Goal: Check status: Check status

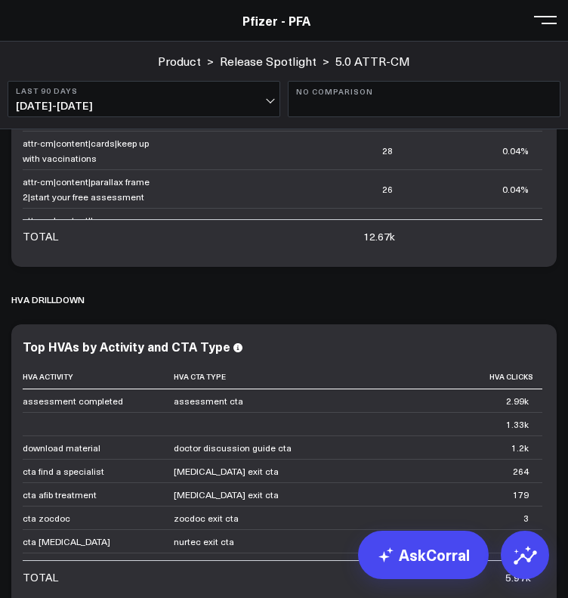
scroll to position [4428, 0]
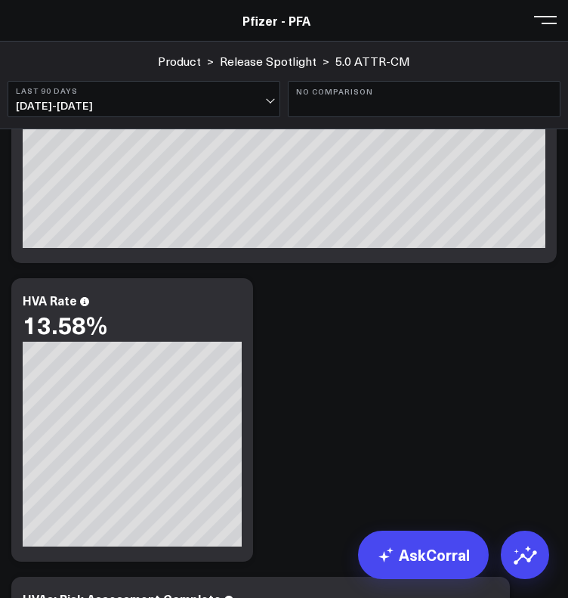
click at [128, 97] on button "Last 90 Days [DATE] - [DATE]" at bounding box center [144, 99] width 273 height 36
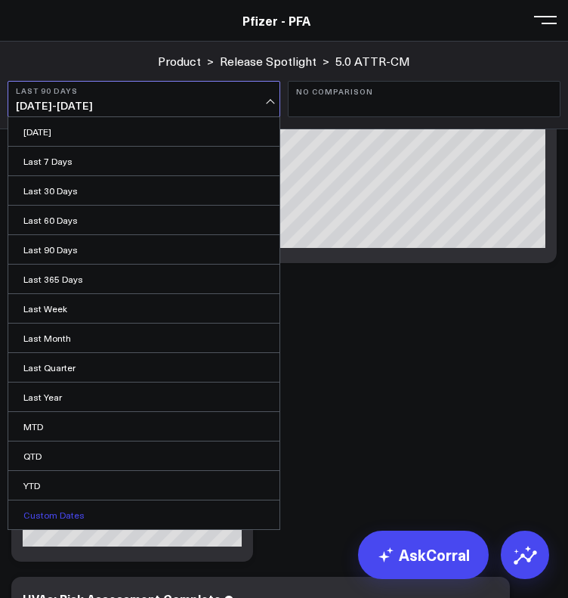
click at [116, 504] on link "Custom Dates" at bounding box center [143, 514] width 271 height 29
select select "8"
select select "2025"
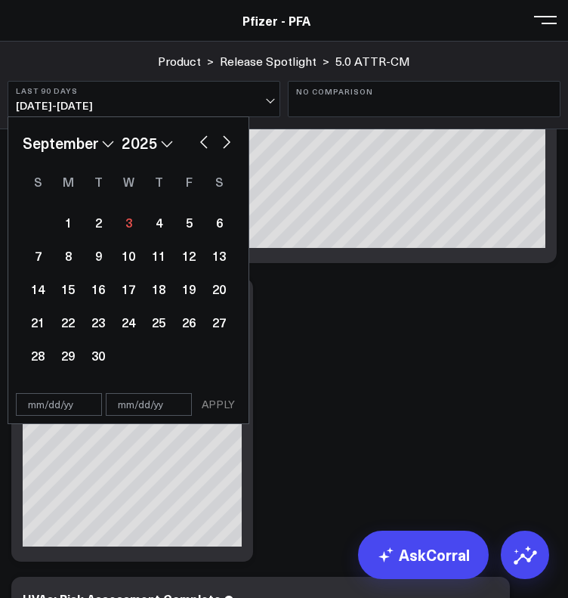
click at [206, 145] on button "button" at bounding box center [203, 140] width 15 height 18
select select "7"
select select "2025"
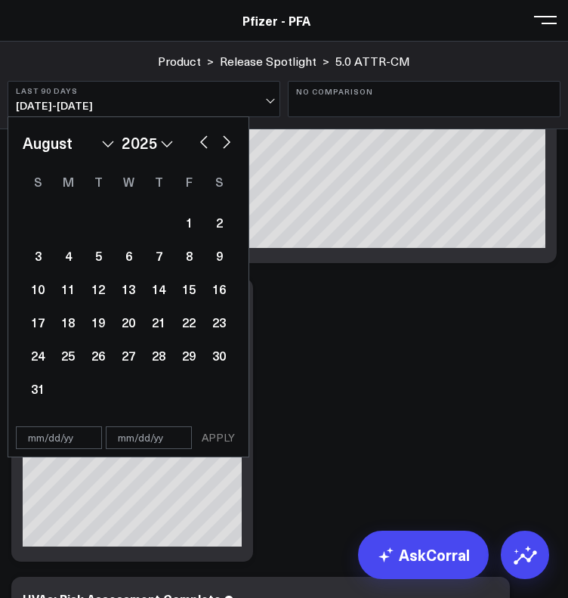
click at [197, 144] on button "button" at bounding box center [203, 140] width 15 height 18
select select "6"
select select "2025"
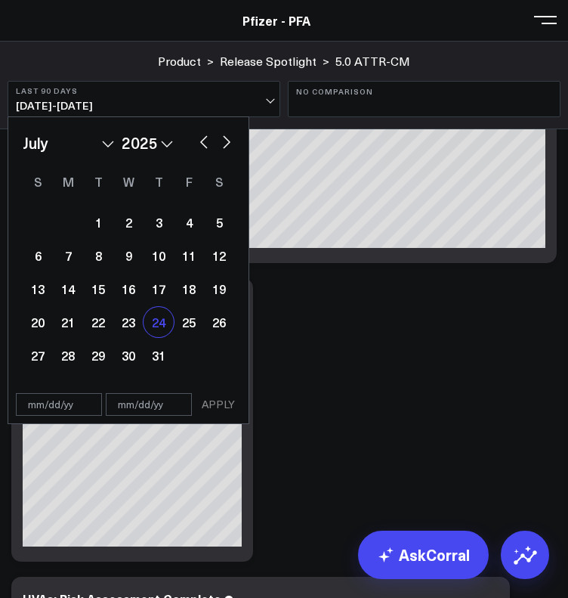
click at [154, 317] on div "24" at bounding box center [159, 322] width 30 height 30
type input "[DATE]"
select select "6"
select select "2025"
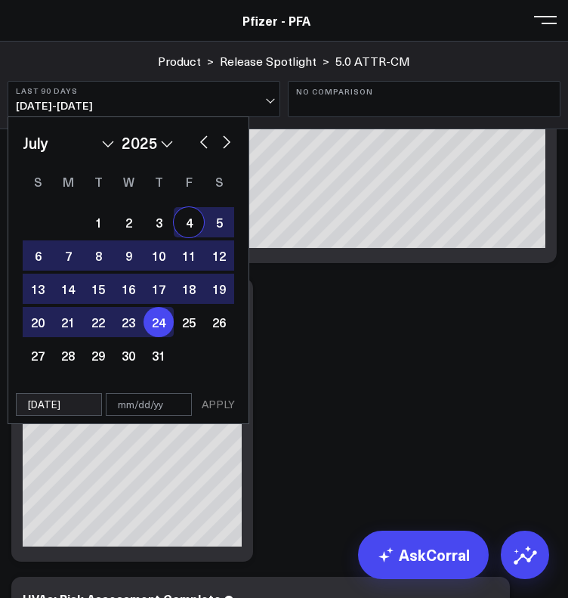
click at [221, 144] on button "button" at bounding box center [226, 140] width 15 height 18
select select "7"
select select "2025"
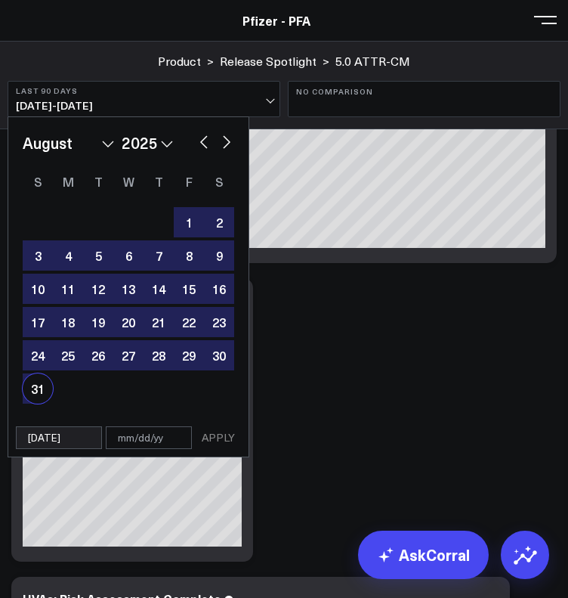
click at [41, 392] on div "31" at bounding box center [38, 388] width 30 height 30
type input "[DATE]"
select select "7"
select select "2025"
click at [222, 436] on button "APPLY" at bounding box center [218, 437] width 45 height 23
